Goal: Task Accomplishment & Management: Use online tool/utility

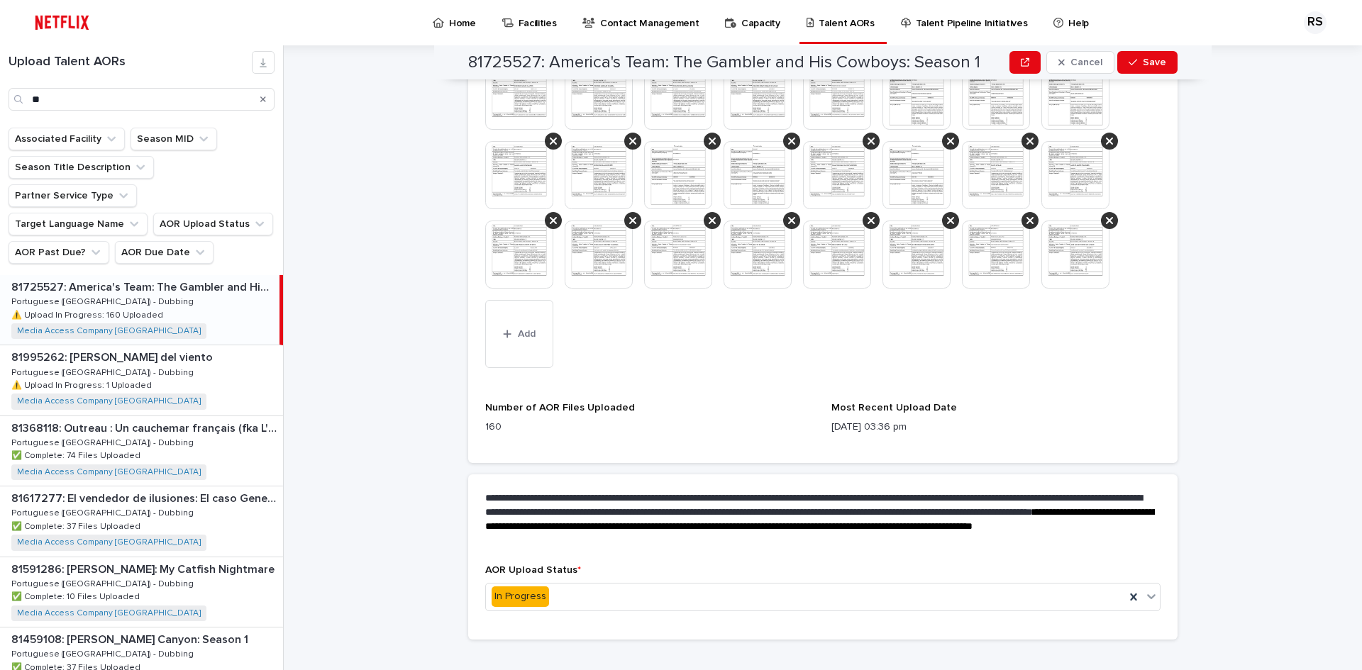
scroll to position [1903, 0]
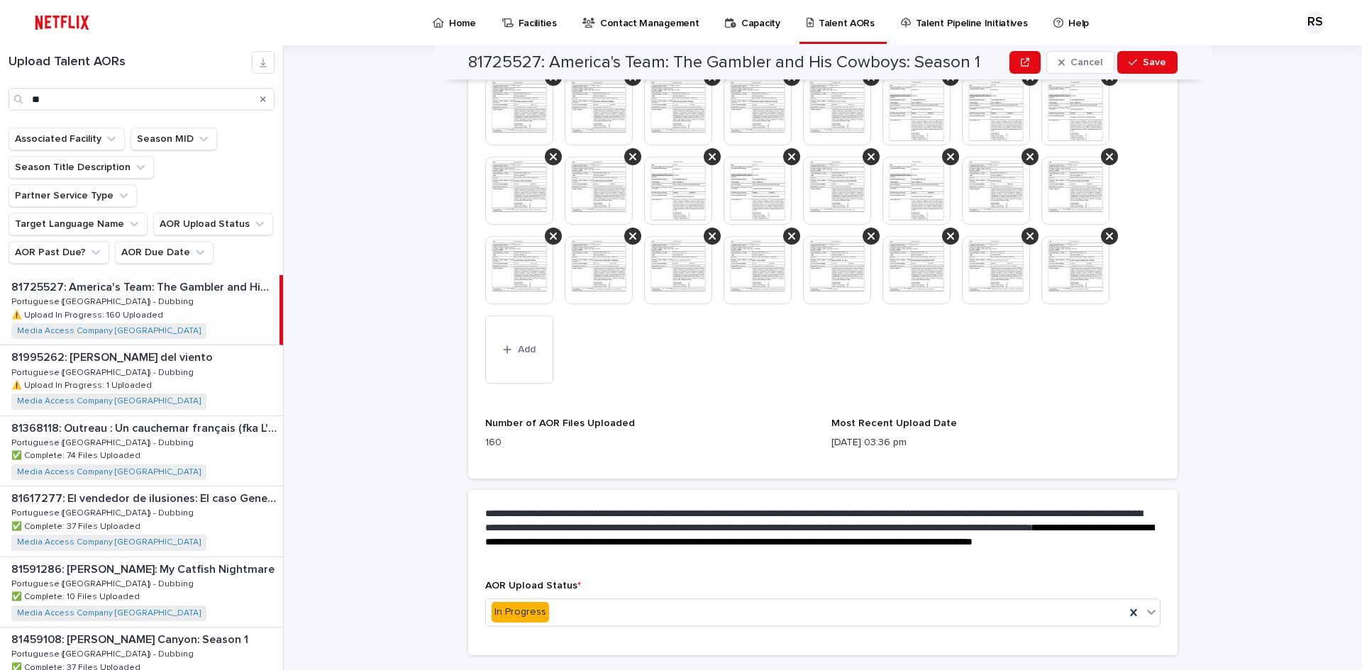
scroll to position [1903, 0]
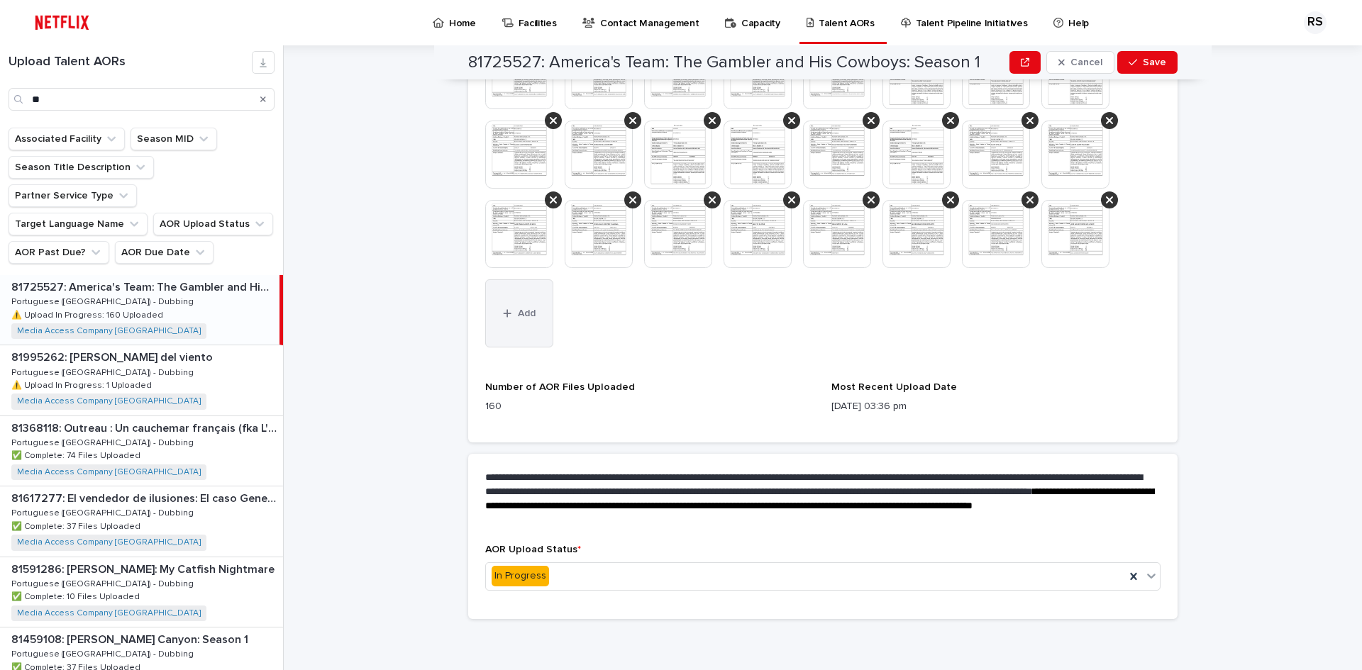
click at [515, 326] on button "Add" at bounding box center [519, 313] width 68 height 68
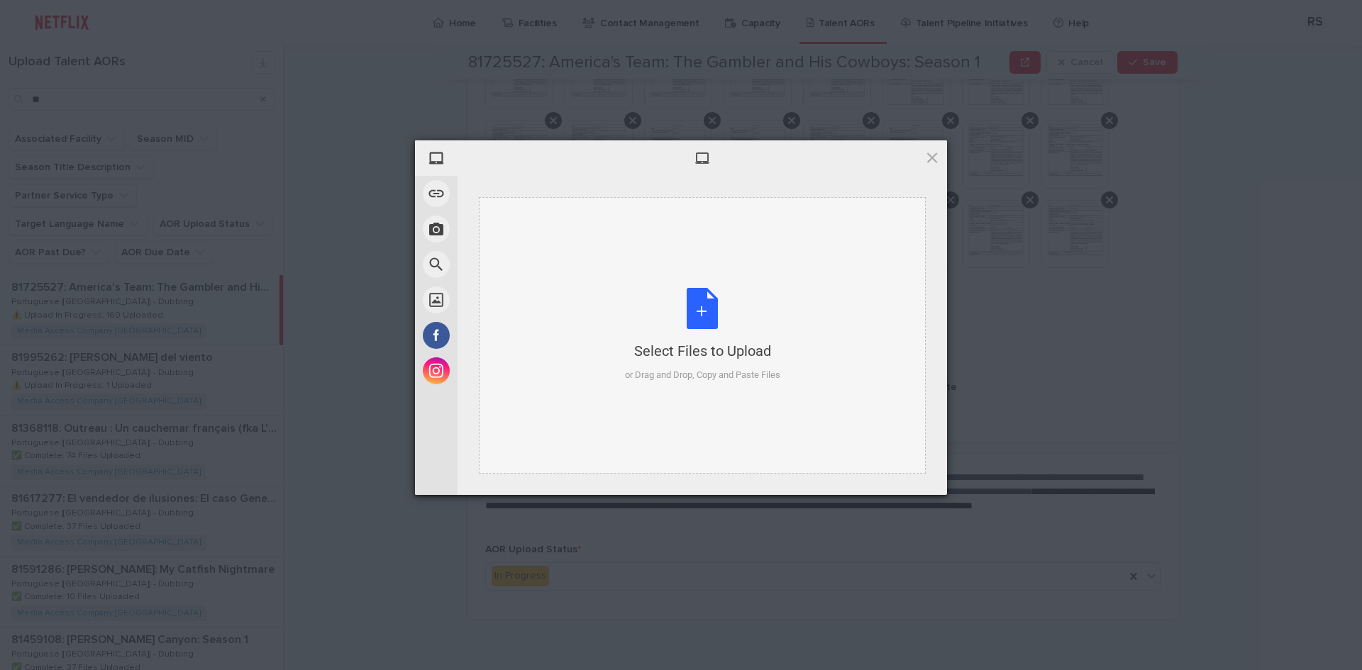
click at [702, 330] on div "Select Files to Upload or Drag and Drop, Copy and Paste Files" at bounding box center [702, 335] width 155 height 94
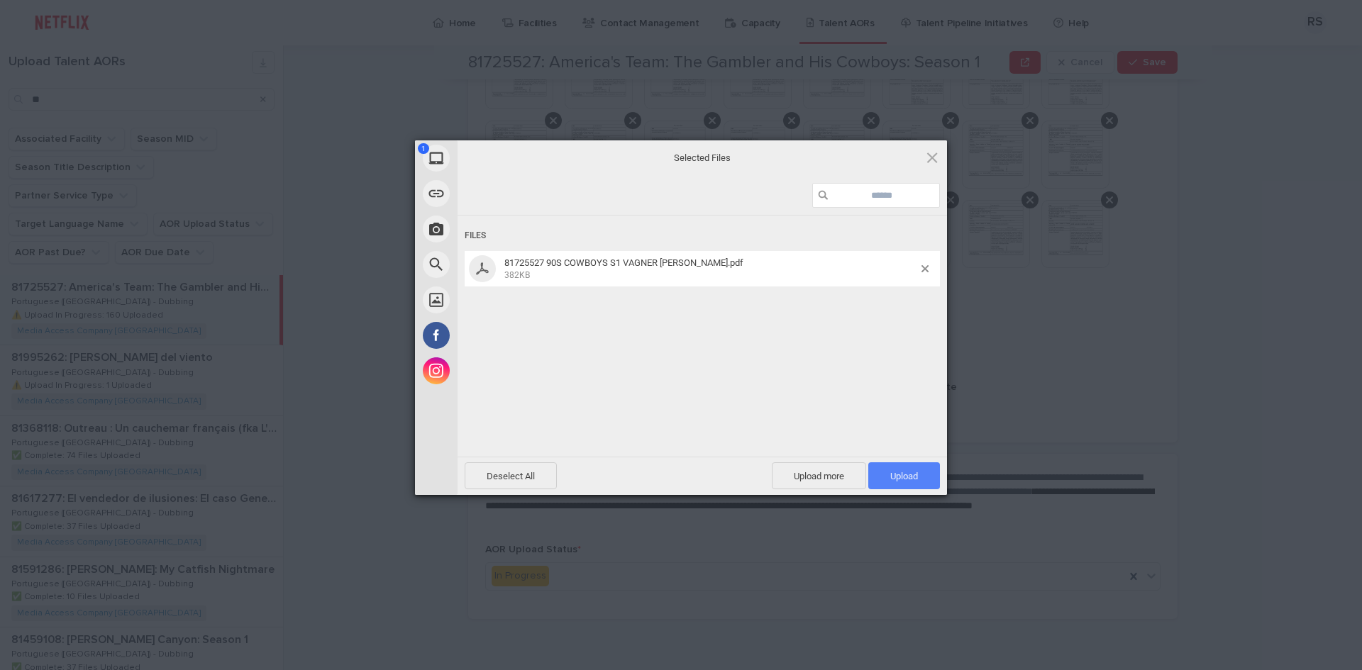
click at [914, 470] on span "Upload 1" at bounding box center [904, 475] width 72 height 27
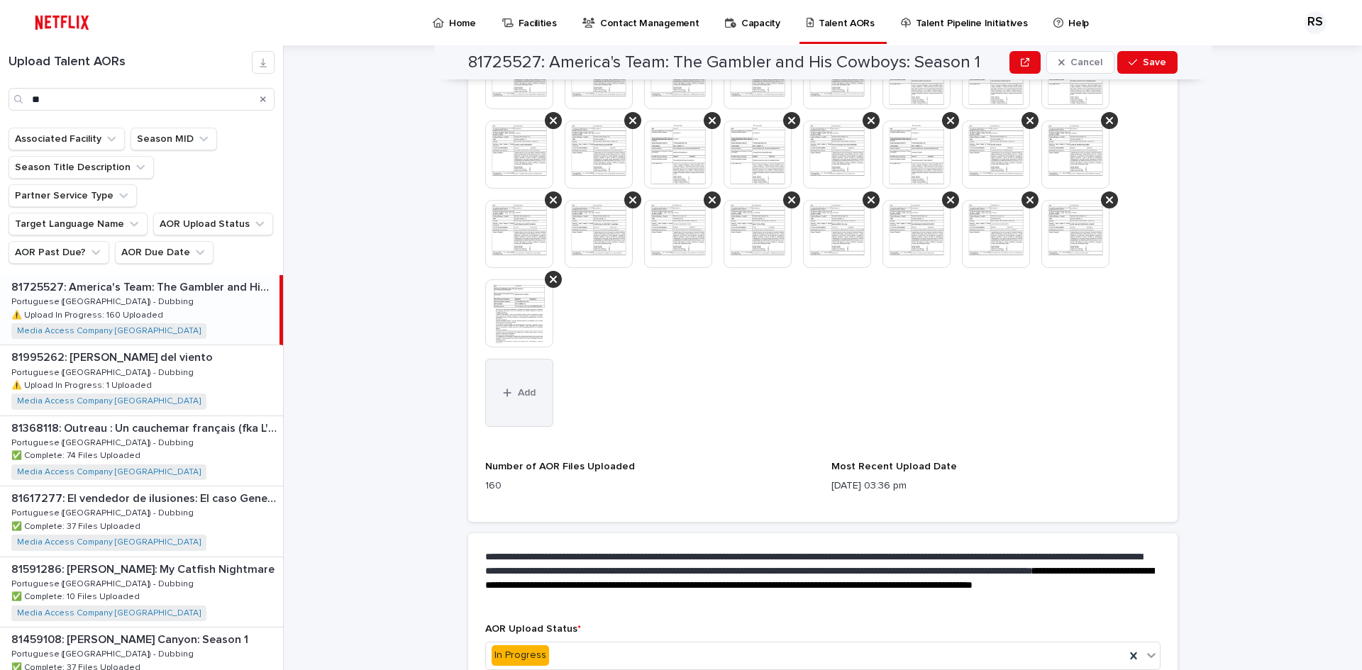
click at [524, 406] on button "Add" at bounding box center [519, 393] width 68 height 68
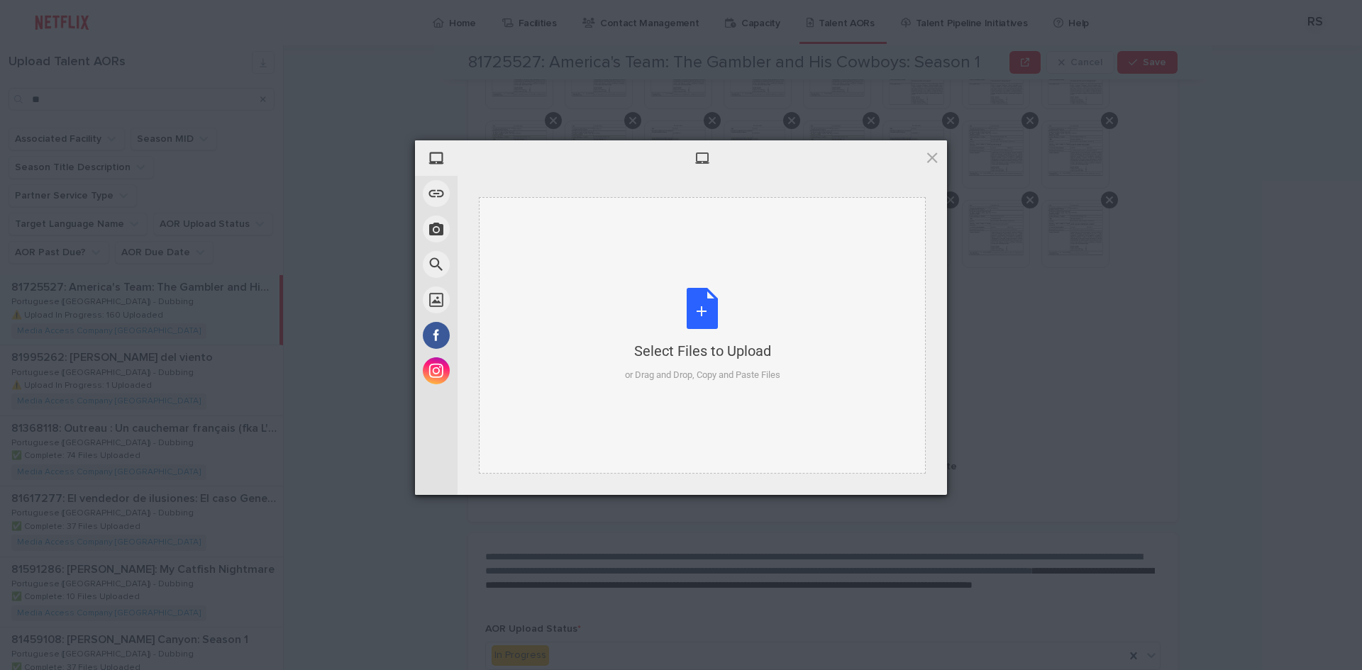
click at [709, 326] on div "Select Files to Upload or Drag and Drop, Copy and Paste Files" at bounding box center [702, 335] width 155 height 94
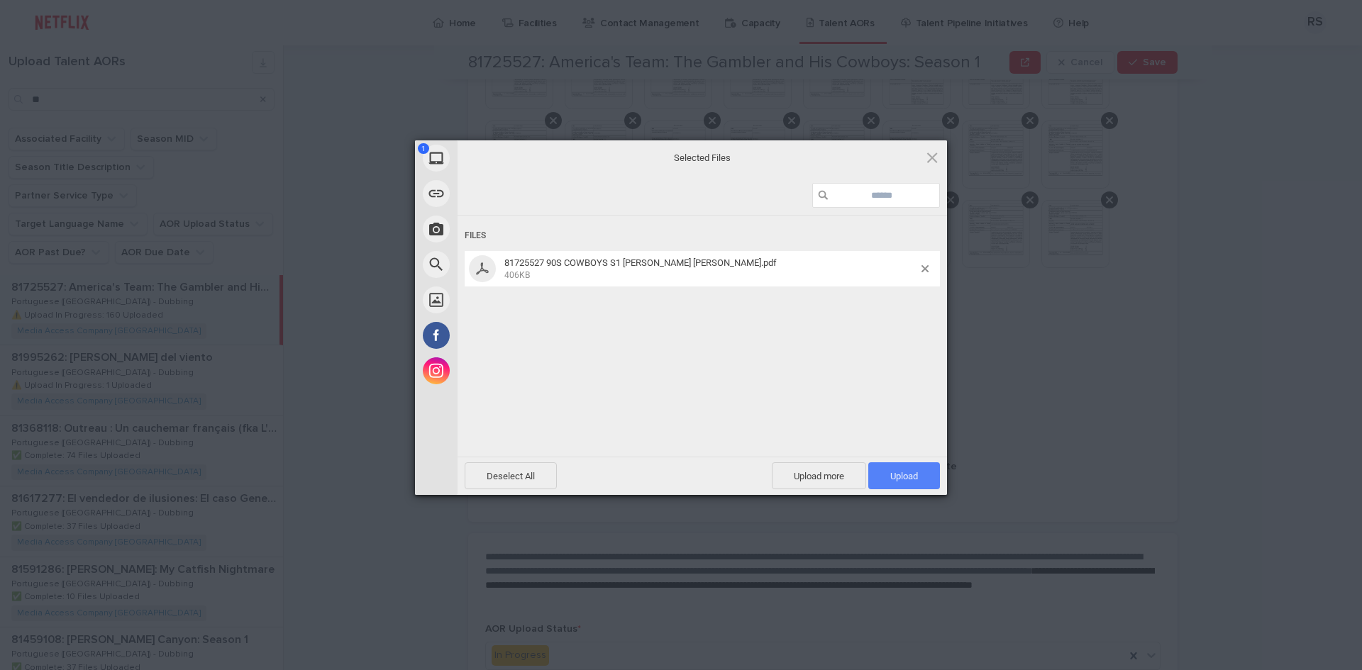
click at [894, 475] on span "Upload 1" at bounding box center [904, 476] width 28 height 11
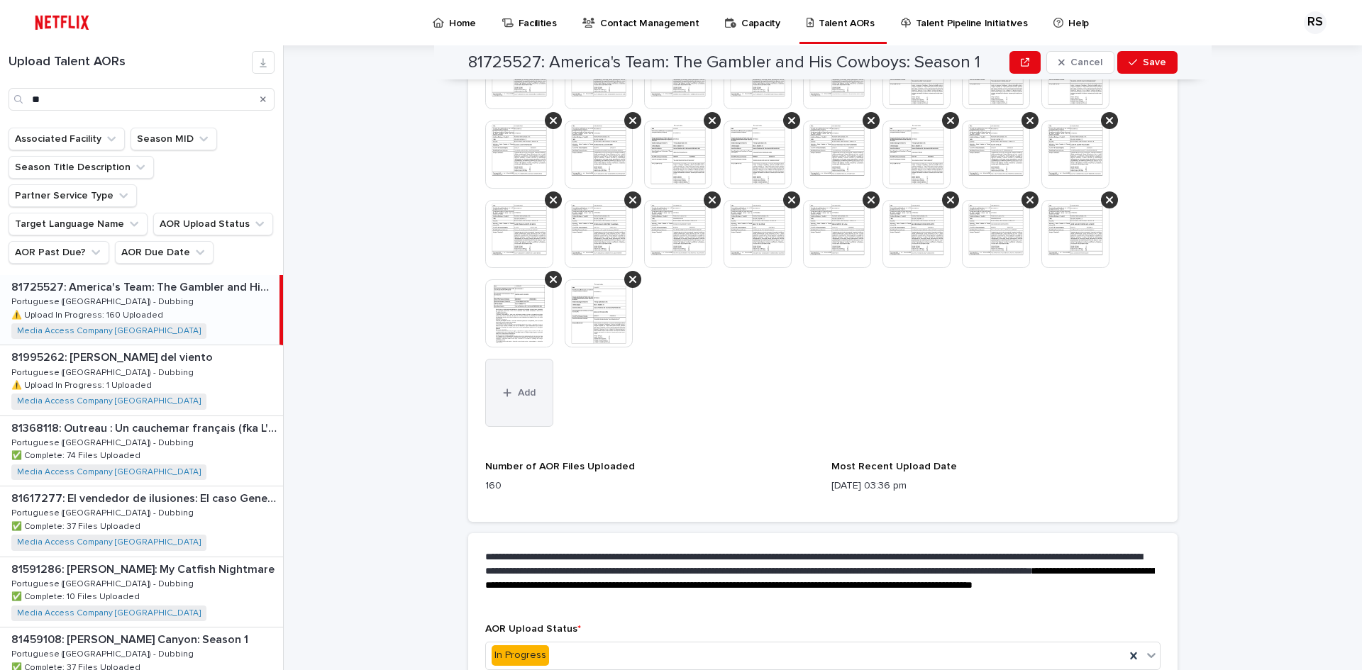
click at [523, 401] on button "Add" at bounding box center [519, 393] width 68 height 68
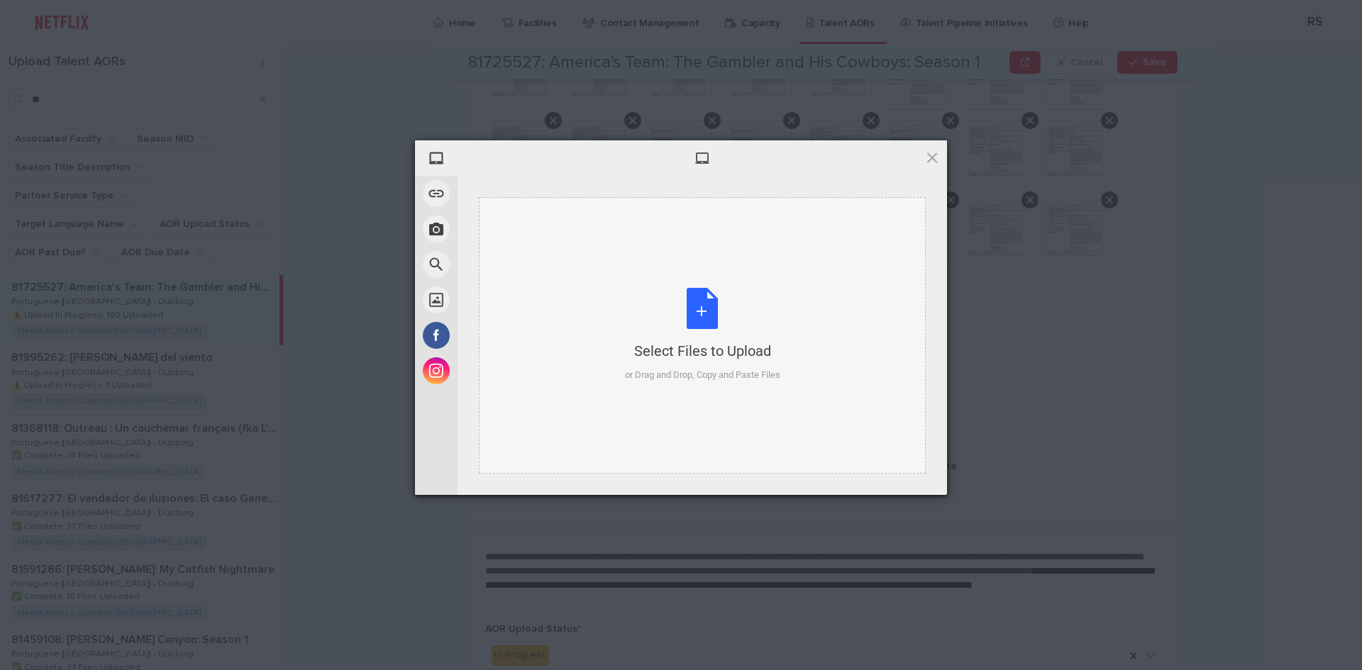
click at [694, 343] on div "Select Files to Upload" at bounding box center [702, 351] width 155 height 20
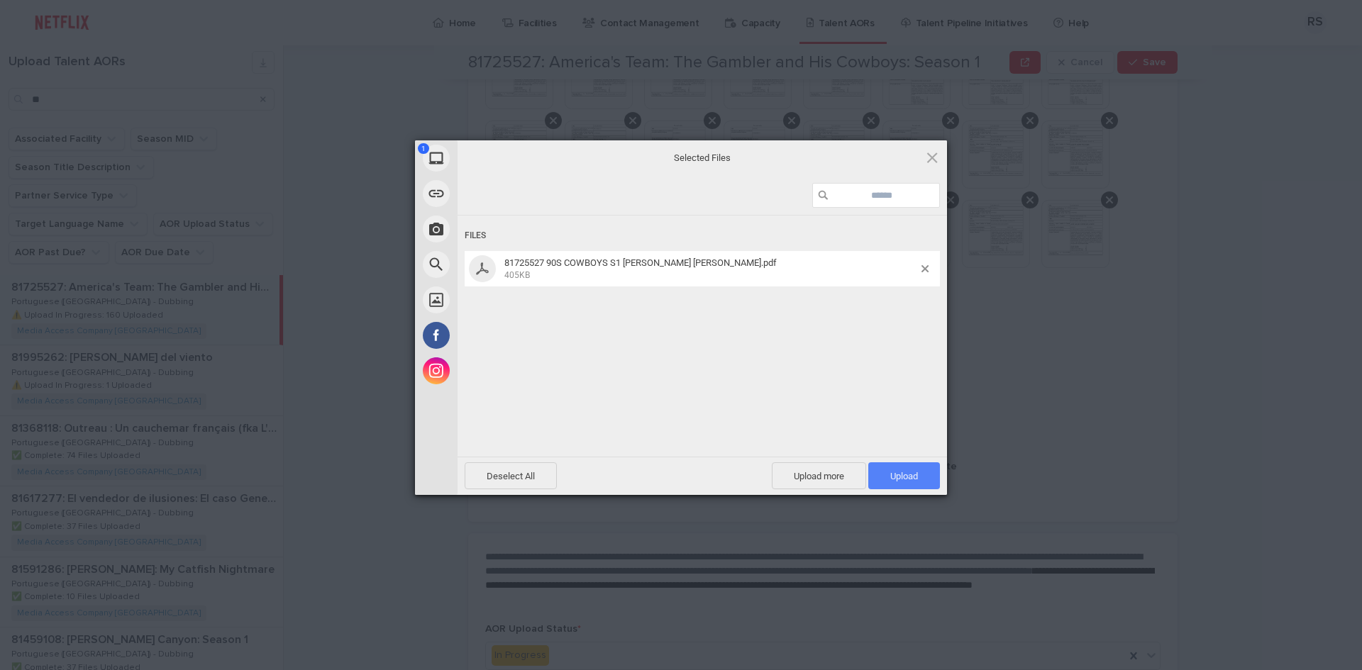
click at [914, 475] on span "Upload 1" at bounding box center [904, 476] width 28 height 11
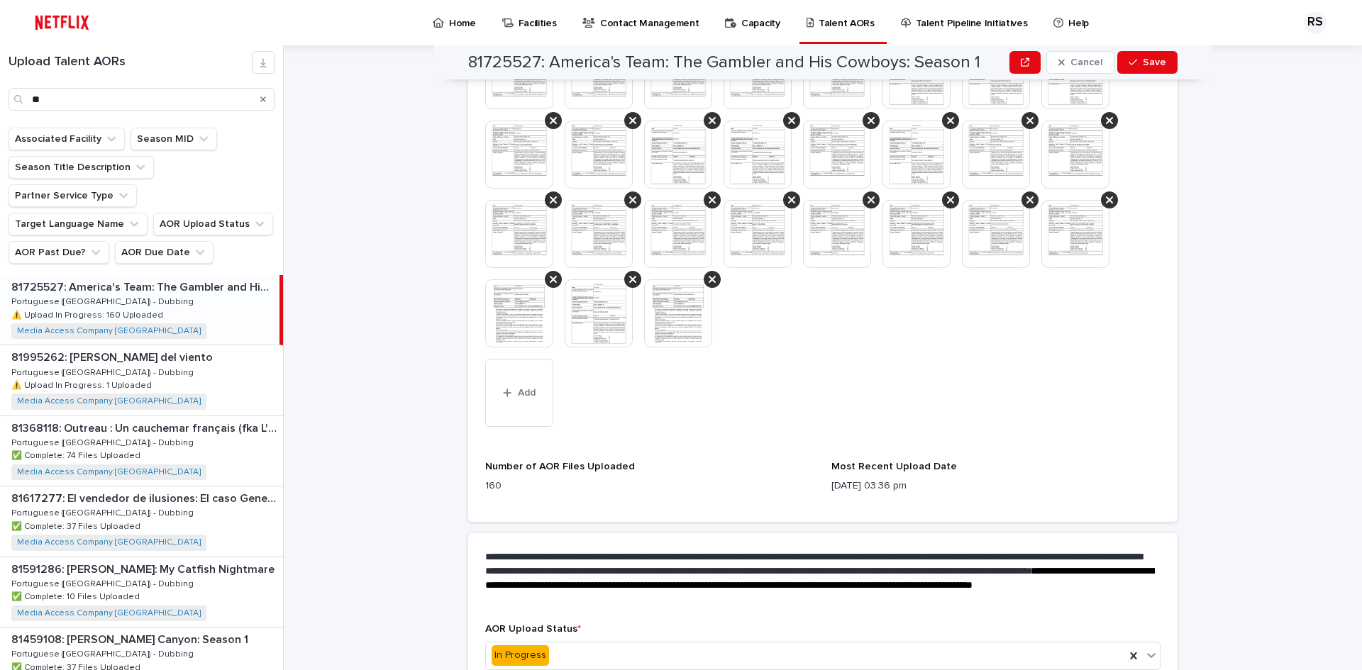
click at [1161, 65] on button "Save" at bounding box center [1147, 62] width 60 height 23
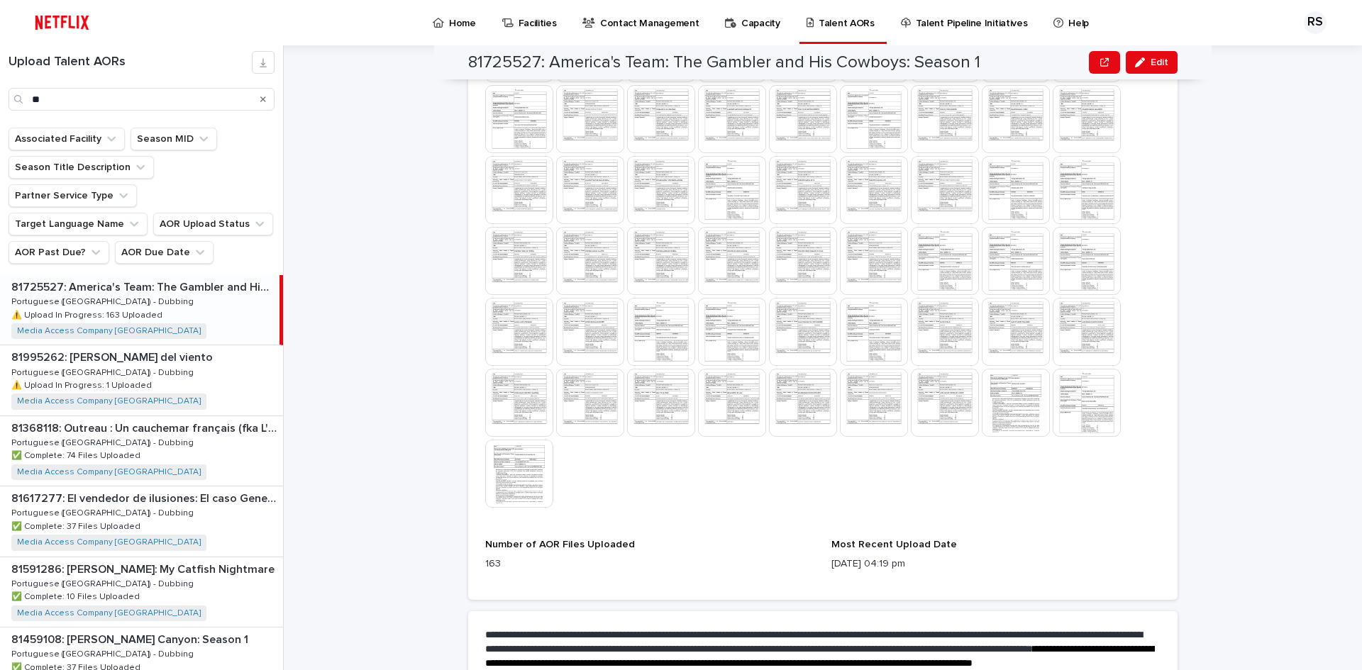
scroll to position [1368, 0]
